Goal: Browse casually: Explore the website without a specific task or goal

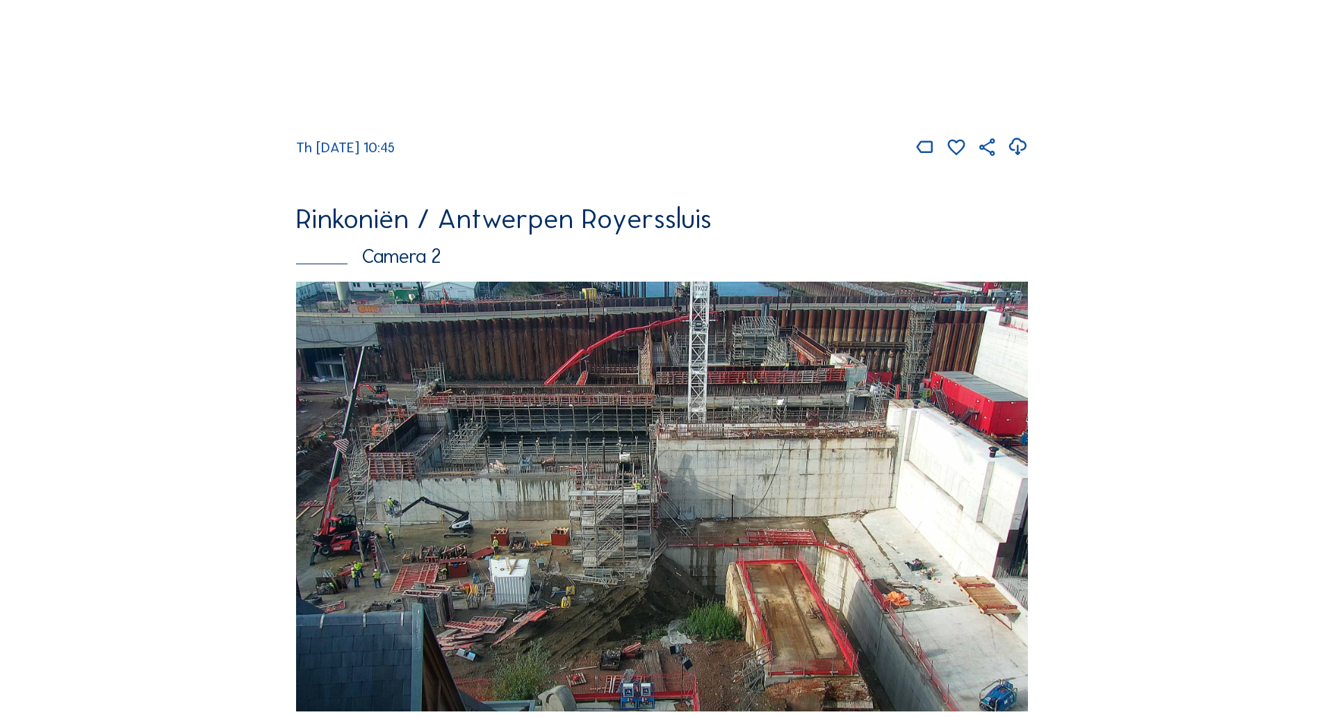
scroll to position [556, 0]
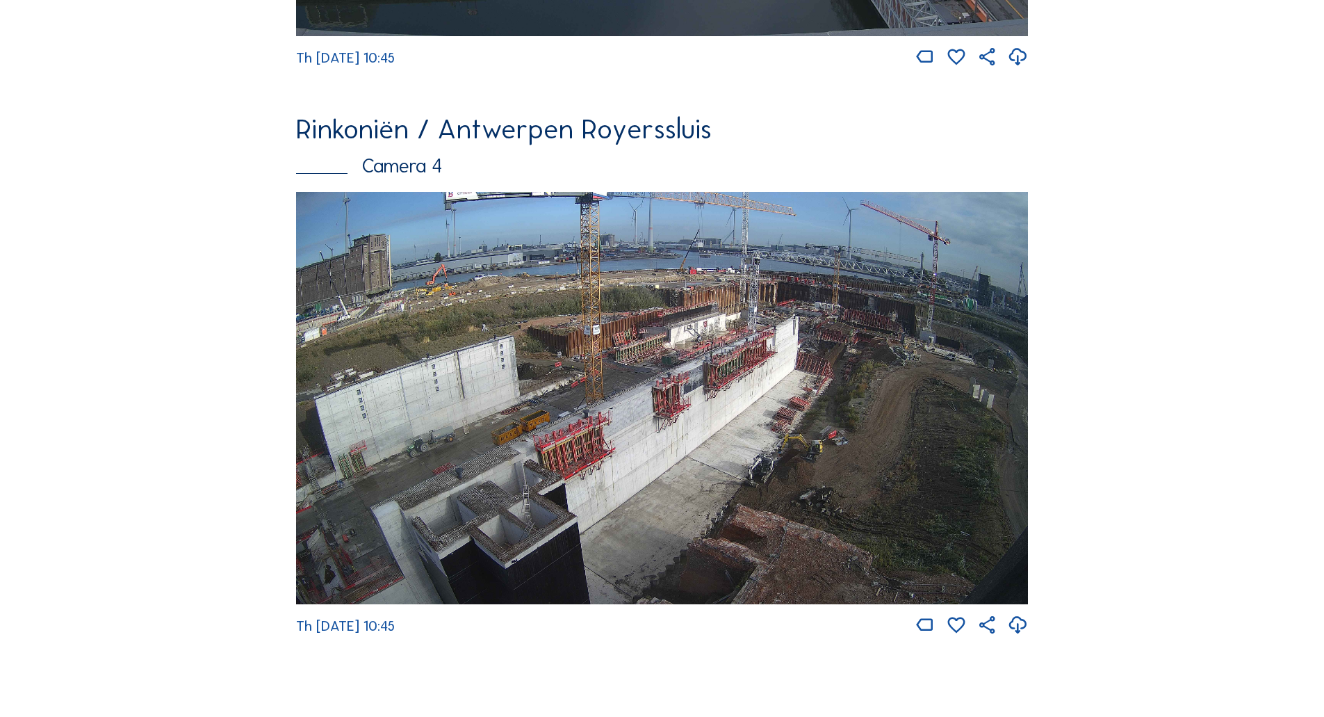
scroll to position [2433, 0]
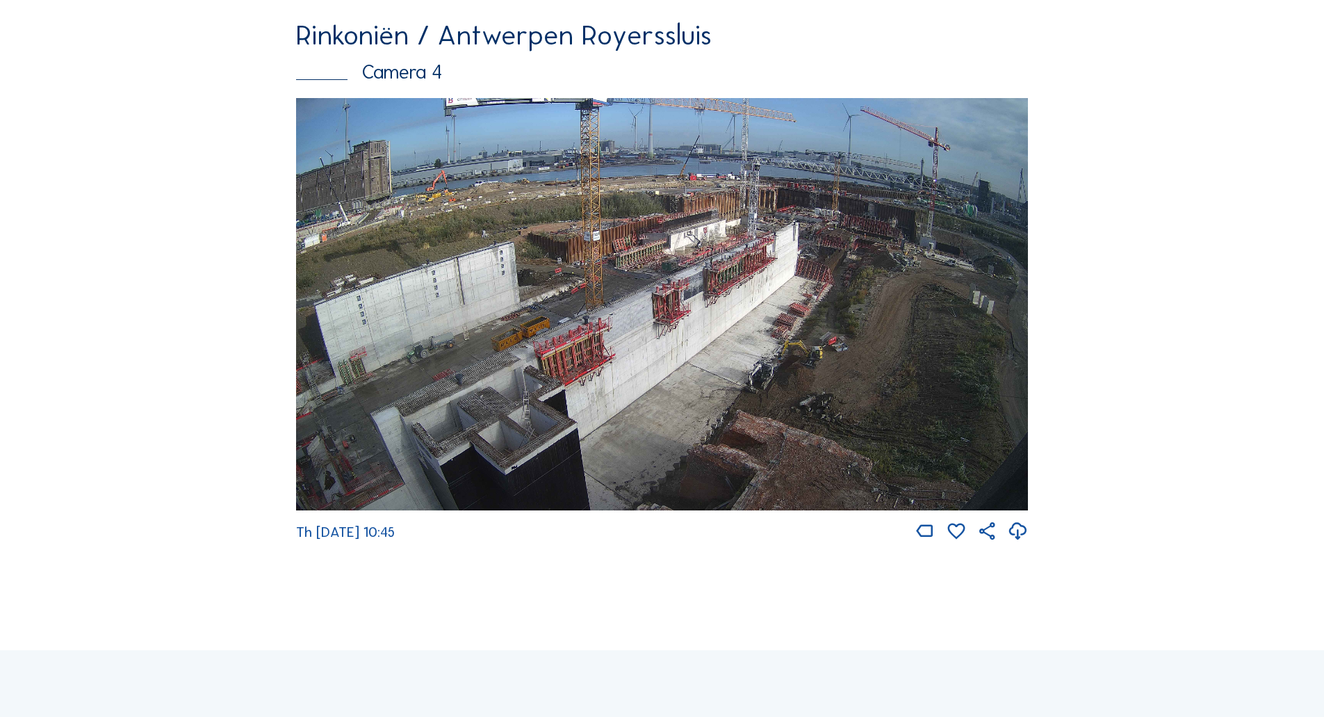
click at [825, 245] on img at bounding box center [662, 304] width 732 height 412
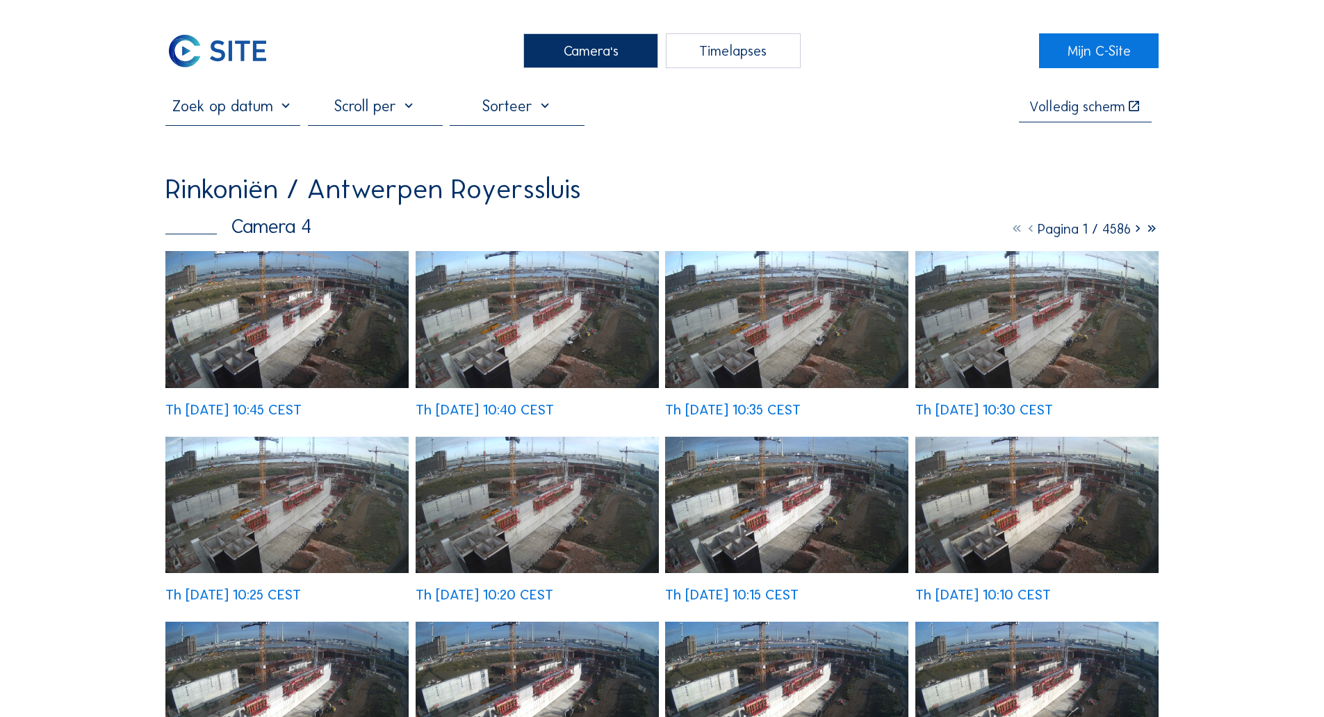
click at [294, 330] on img at bounding box center [286, 319] width 243 height 137
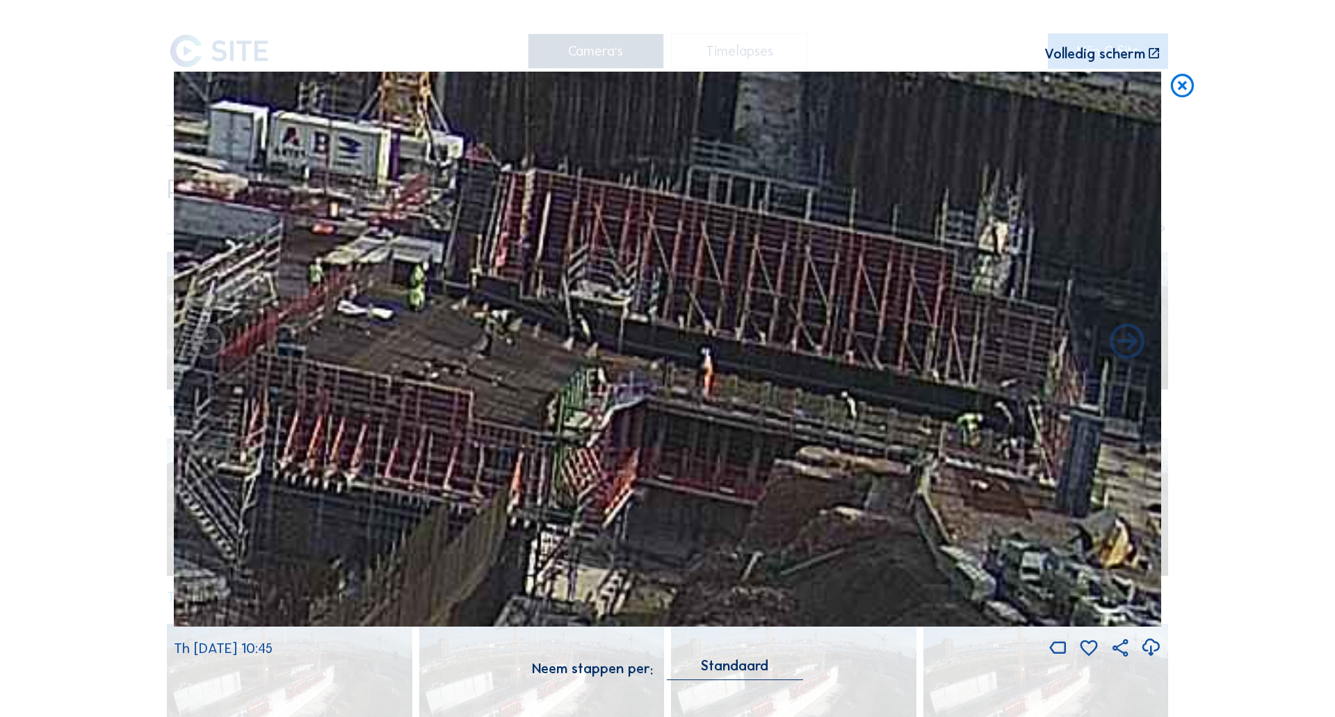
drag, startPoint x: 885, startPoint y: 284, endPoint x: 446, endPoint y: 359, distance: 445.2
click at [446, 359] on img at bounding box center [667, 349] width 987 height 555
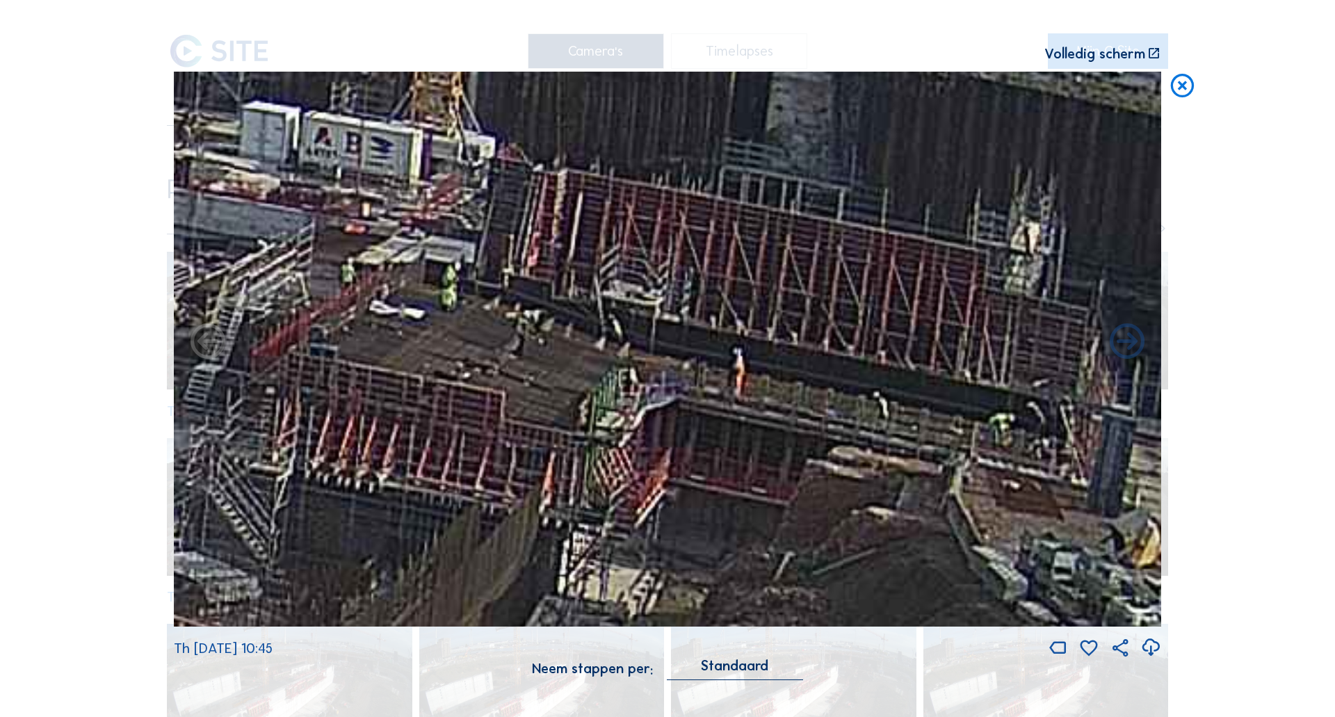
drag, startPoint x: 384, startPoint y: 336, endPoint x: 553, endPoint y: 321, distance: 169.6
click at [553, 321] on img at bounding box center [667, 349] width 987 height 555
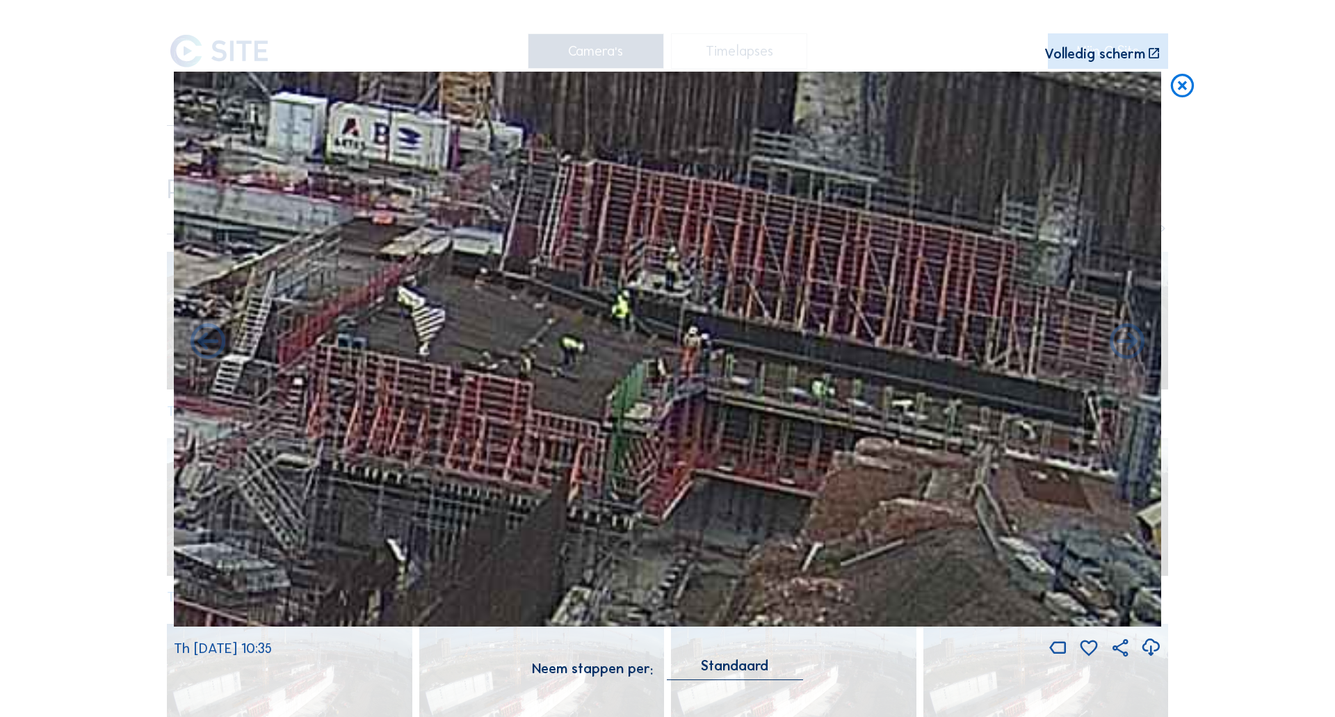
drag, startPoint x: 725, startPoint y: 437, endPoint x: 612, endPoint y: 441, distance: 112.7
click at [612, 441] on img at bounding box center [667, 349] width 987 height 555
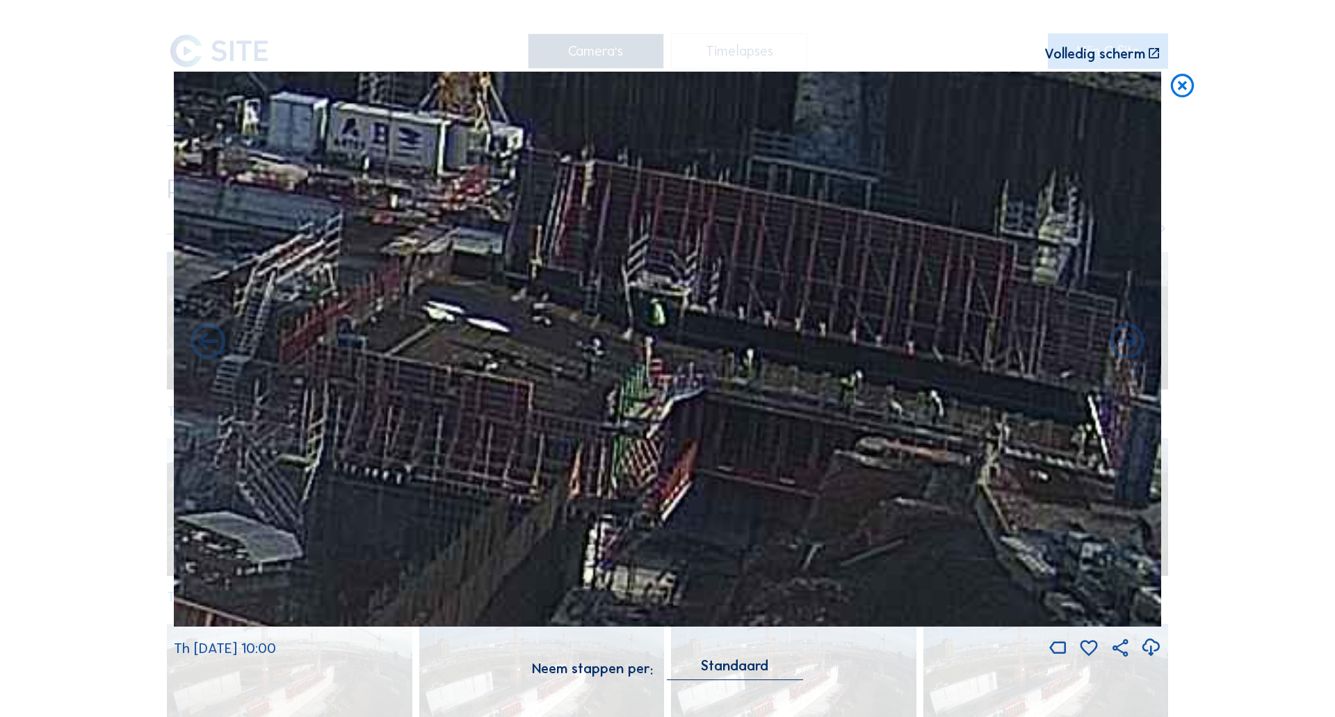
click at [1187, 92] on icon at bounding box center [1182, 86] width 28 height 29
